Goal: Information Seeking & Learning: Learn about a topic

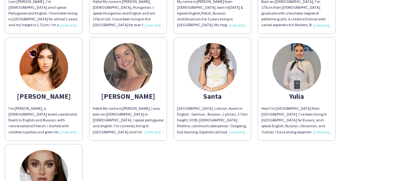
scroll to position [162, 0]
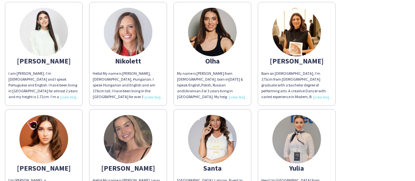
click at [301, 72] on span "Born on [DEMOGRAPHIC_DATA], I'm 175cm from [DEMOGRAPHIC_DATA] graduate with a b…" at bounding box center [295, 114] width 69 height 87
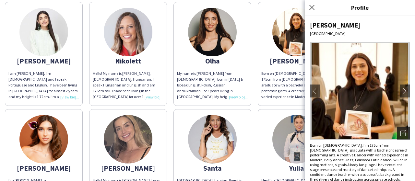
click at [400, 133] on icon "Open photos pop-in" at bounding box center [403, 133] width 6 height 6
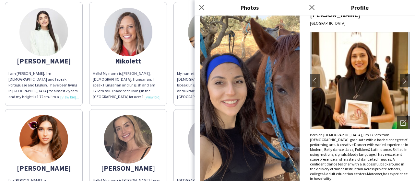
scroll to position [518, 0]
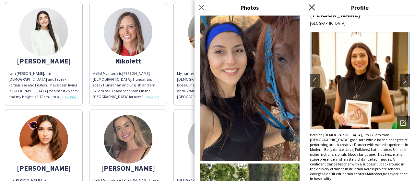
click at [310, 8] on icon "Close pop-in" at bounding box center [311, 7] width 6 height 6
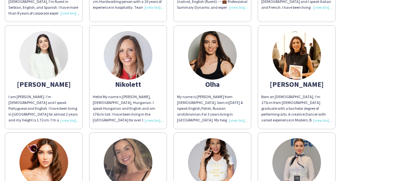
scroll to position [130, 0]
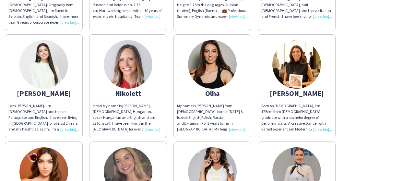
click at [205, 103] on span "My name is [PERSON_NAME] from [DEMOGRAPHIC_DATA]. born in" at bounding box center [204, 108] width 55 height 11
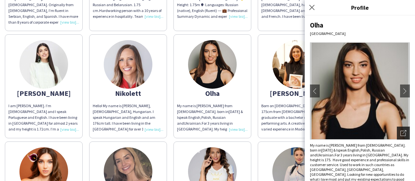
drag, startPoint x: 399, startPoint y: 132, endPoint x: 393, endPoint y: 134, distance: 5.8
click at [400, 132] on icon "Open photos pop-in" at bounding box center [403, 133] width 6 height 6
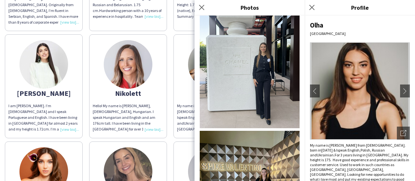
scroll to position [551, 0]
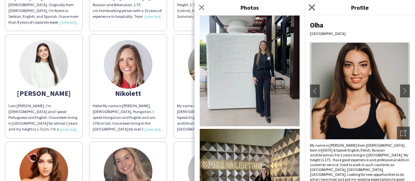
click at [308, 7] on icon "Close pop-in" at bounding box center [311, 7] width 6 height 6
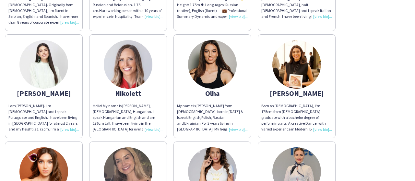
click at [47, 107] on div "I am [PERSON_NAME]. I’m [DEMOGRAPHIC_DATA] and I speak Portuguese and English. …" at bounding box center [43, 117] width 71 height 29
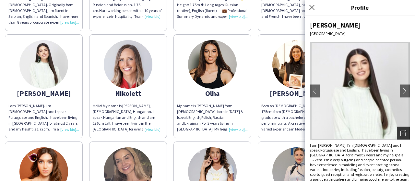
click at [402, 132] on icon at bounding box center [404, 132] width 4 height 4
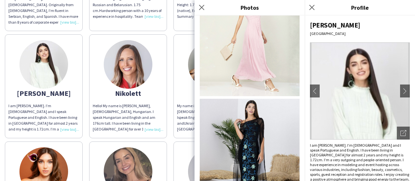
scroll to position [620, 0]
click at [314, 6] on icon "Close pop-in" at bounding box center [311, 7] width 6 height 6
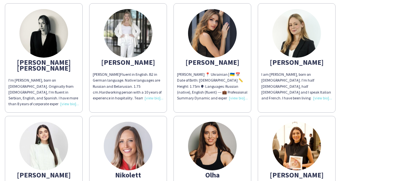
scroll to position [0, 0]
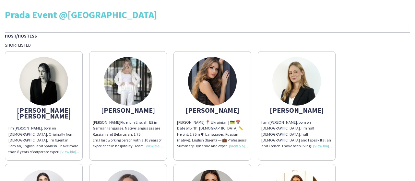
click at [303, 125] on div "I am [PERSON_NAME], born on [DEMOGRAPHIC_DATA]. I'm half [DEMOGRAPHIC_DATA], ha…" at bounding box center [296, 134] width 71 height 29
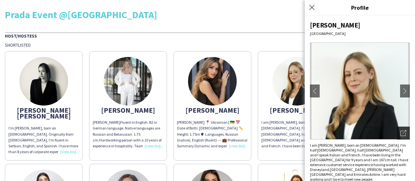
click at [405, 131] on icon "Open photos pop-in" at bounding box center [403, 133] width 6 height 6
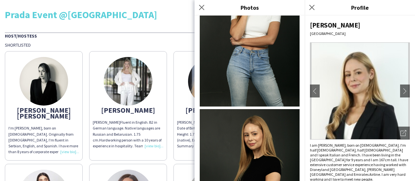
scroll to position [292, 0]
click at [314, 6] on icon "Close pop-in" at bounding box center [311, 7] width 6 height 6
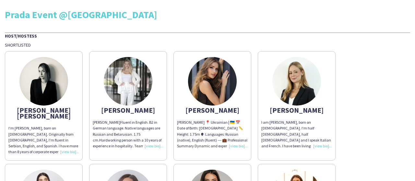
click at [213, 116] on app-share-pages-crew-card "[PERSON_NAME] 📍 [DEMOGRAPHIC_DATA] | 🇺🇦 📅 Date of Birth: [DEMOGRAPHIC_DATA] 📏 H…" at bounding box center [212, 106] width 78 height 110
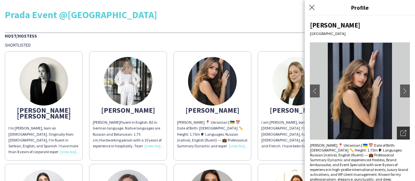
click at [397, 129] on div "Open photos pop-in" at bounding box center [403, 133] width 13 height 13
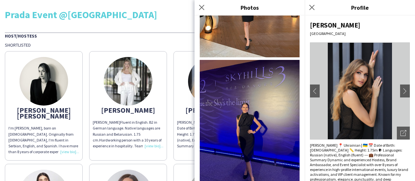
scroll to position [2061, 0]
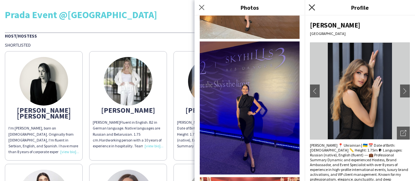
click at [313, 8] on icon "Close pop-in" at bounding box center [311, 7] width 6 height 6
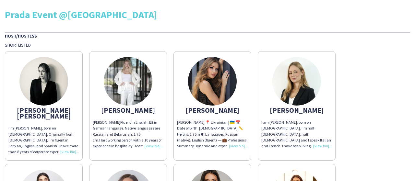
click at [141, 119] on app-share-pages-crew-card "[PERSON_NAME] [PERSON_NAME] Fluent in English. B2 in German language. Native la…" at bounding box center [128, 106] width 78 height 110
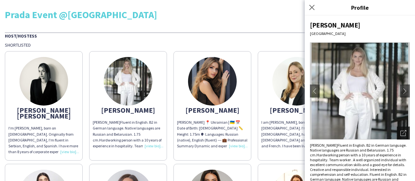
click at [402, 130] on icon at bounding box center [404, 132] width 4 height 4
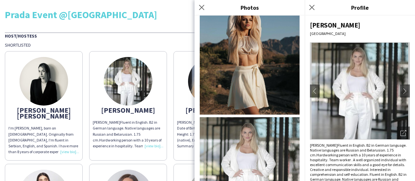
scroll to position [972, 0]
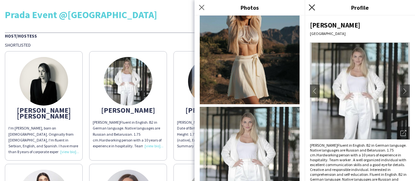
click at [311, 8] on icon at bounding box center [311, 7] width 6 height 6
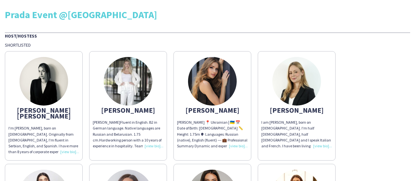
click at [51, 125] on div "I'm [PERSON_NAME], born on [DEMOGRAPHIC_DATA]. Originally from [DEMOGRAPHIC_DAT…" at bounding box center [43, 139] width 71 height 29
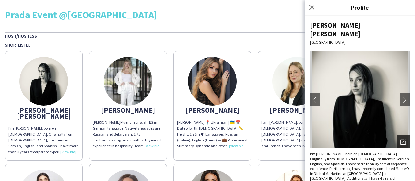
click at [400, 139] on icon "Open photos pop-in" at bounding box center [403, 142] width 6 height 6
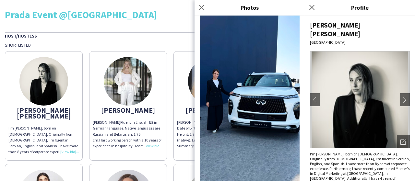
scroll to position [1523, 0]
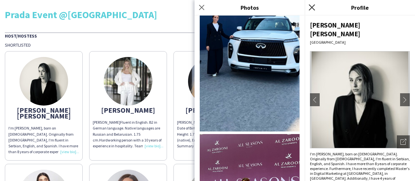
drag, startPoint x: 311, startPoint y: 9, endPoint x: 245, endPoint y: 33, distance: 70.6
click at [311, 9] on icon at bounding box center [311, 7] width 6 height 6
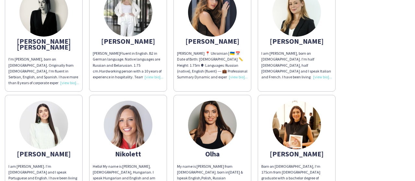
scroll to position [97, 0]
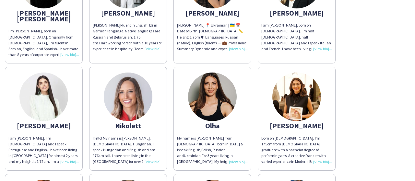
click at [134, 138] on div "Hello! My name is [PERSON_NAME], [DEMOGRAPHIC_DATA], Hungarian. I speak Hungari…" at bounding box center [128, 149] width 71 height 29
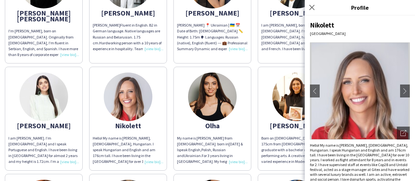
drag, startPoint x: 397, startPoint y: 128, endPoint x: 359, endPoint y: 120, distance: 39.2
click at [397, 128] on div "Open photos pop-in" at bounding box center [403, 133] width 13 height 13
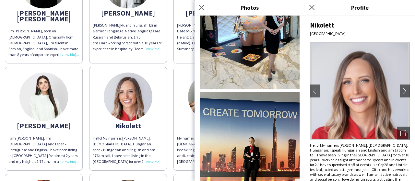
scroll to position [1049, 0]
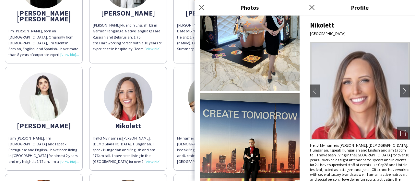
click at [312, 11] on div "Close pop-in" at bounding box center [313, 7] width 16 height 15
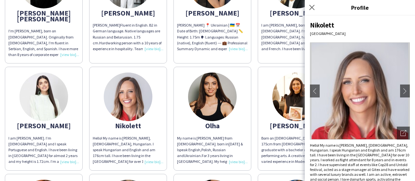
scroll to position [194, 0]
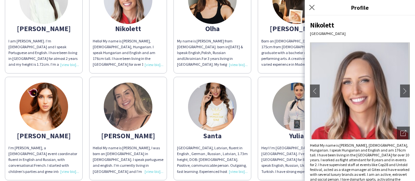
click at [281, 133] on div "Yulia" at bounding box center [296, 136] width 71 height 6
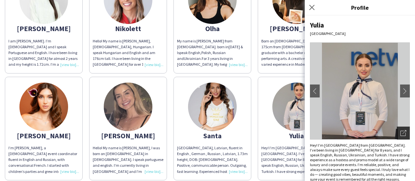
click at [402, 132] on icon at bounding box center [404, 132] width 4 height 4
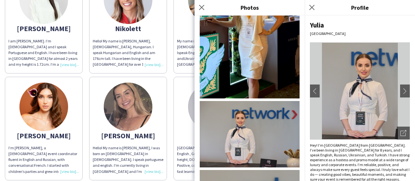
scroll to position [259, 0]
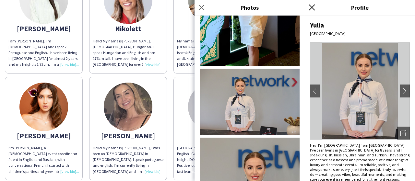
click at [308, 7] on icon "Close pop-in" at bounding box center [311, 7] width 6 height 6
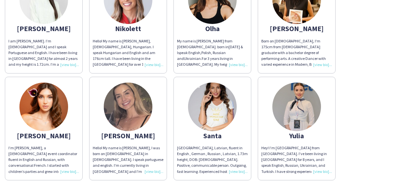
click at [208, 145] on div "[GEOGRAPHIC_DATA], Latvian, fluent in English , German , Russian , Latvian, 1.7…" at bounding box center [212, 159] width 71 height 29
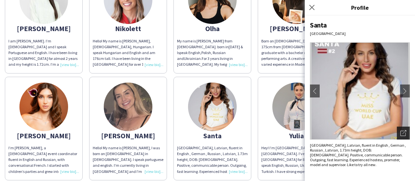
click at [404, 134] on icon "Open photos pop-in" at bounding box center [403, 133] width 6 height 6
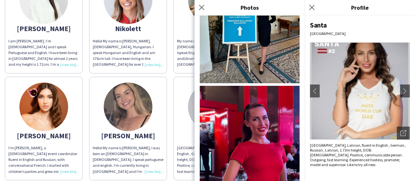
scroll to position [490, 0]
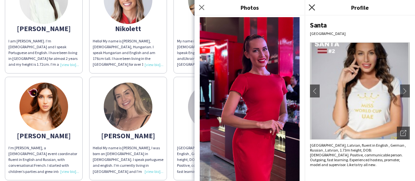
click at [310, 9] on icon at bounding box center [311, 7] width 6 height 6
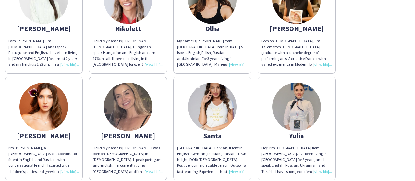
click at [134, 146] on div "Hello! My name is [PERSON_NAME], I was born on [DEMOGRAPHIC_DATA] in [DEMOGRAPH…" at bounding box center [128, 159] width 71 height 29
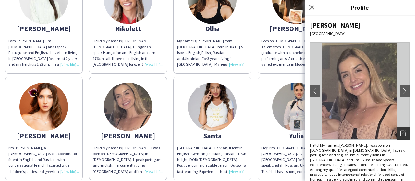
drag, startPoint x: 400, startPoint y: 135, endPoint x: 359, endPoint y: 132, distance: 41.6
click at [400, 134] on icon "Open photos pop-in" at bounding box center [403, 133] width 6 height 6
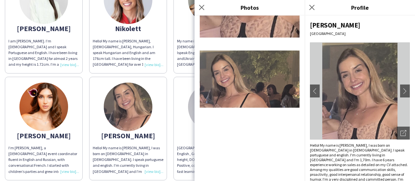
scroll to position [748, 0]
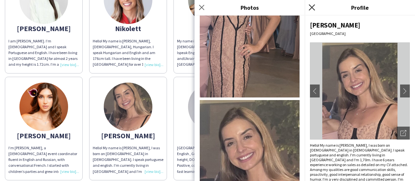
drag, startPoint x: 312, startPoint y: 8, endPoint x: 119, endPoint y: 107, distance: 217.5
click at [312, 8] on icon at bounding box center [311, 7] width 6 height 6
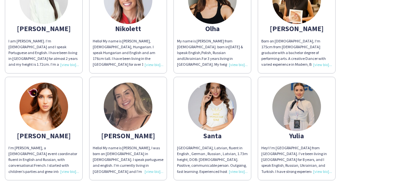
click at [34, 152] on div "I’m [PERSON_NAME], a [DEMOGRAPHIC_DATA] event coordinator fluent in English and…" at bounding box center [43, 159] width 71 height 29
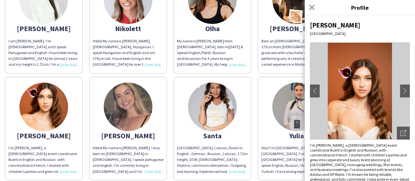
drag, startPoint x: 400, startPoint y: 133, endPoint x: 341, endPoint y: 133, distance: 59.0
click at [400, 133] on icon "Open photos pop-in" at bounding box center [403, 133] width 6 height 6
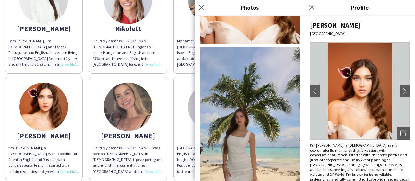
scroll to position [0, 0]
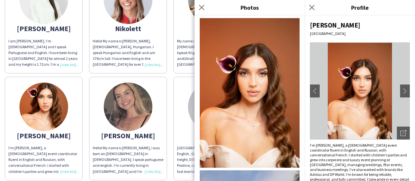
click at [309, 7] on icon "Close pop-in" at bounding box center [311, 7] width 5 height 5
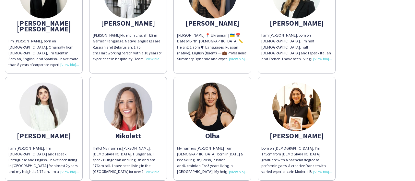
scroll to position [97, 0]
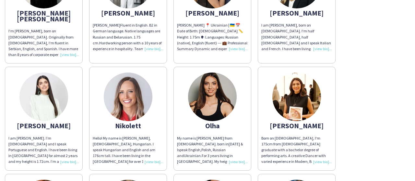
click at [396, 104] on div "[PERSON_NAME] [PERSON_NAME] I'm [PERSON_NAME], born on [DEMOGRAPHIC_DATA]. Orig…" at bounding box center [207, 168] width 405 height 434
